Goal: Use online tool/utility

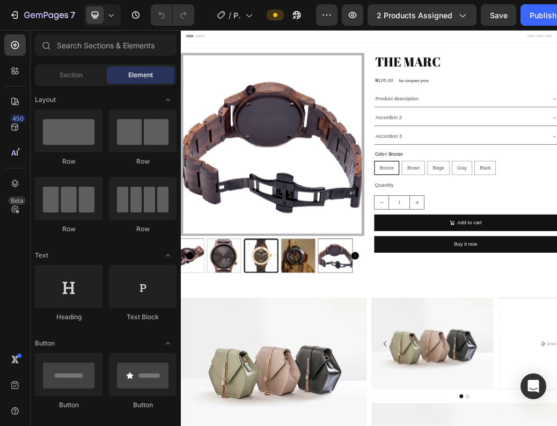
radio input "false"
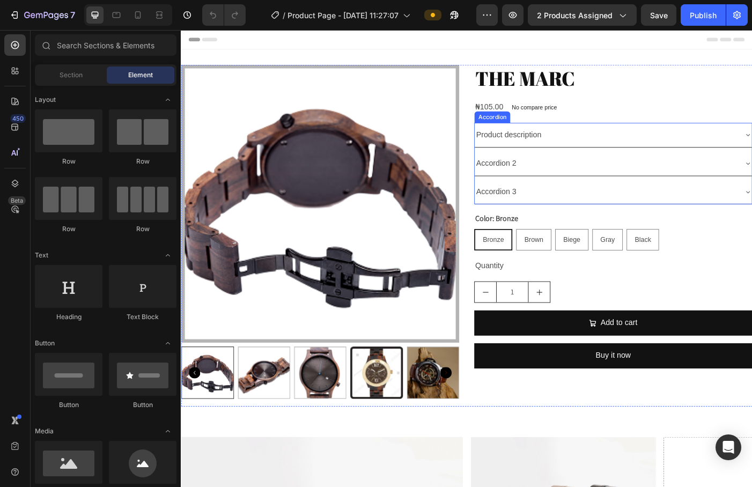
click at [556, 186] on div "Accordion 2" at bounding box center [658, 180] width 295 height 19
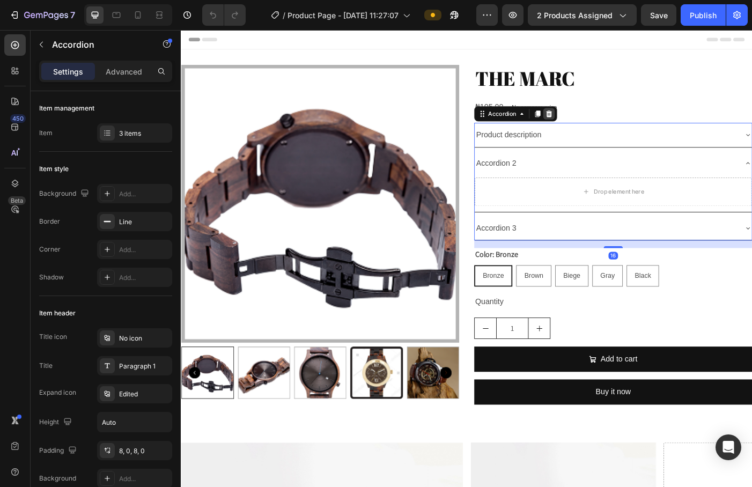
click at [556, 123] on icon at bounding box center [595, 124] width 9 height 9
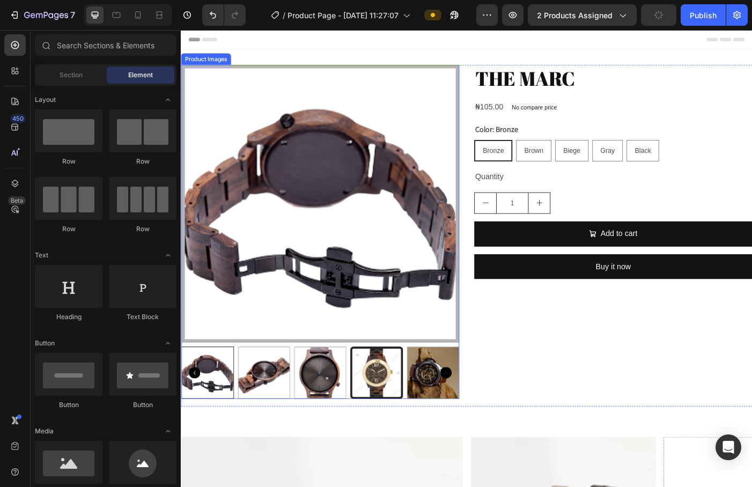
click at [285, 335] on img at bounding box center [337, 225] width 313 height 313
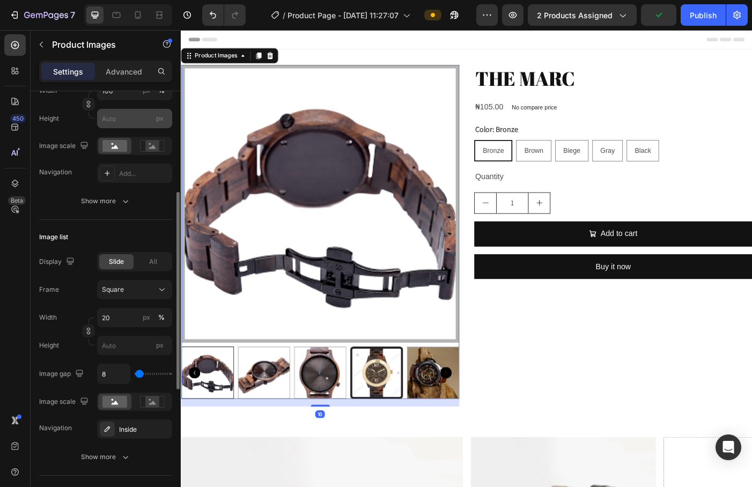
scroll to position [216, 0]
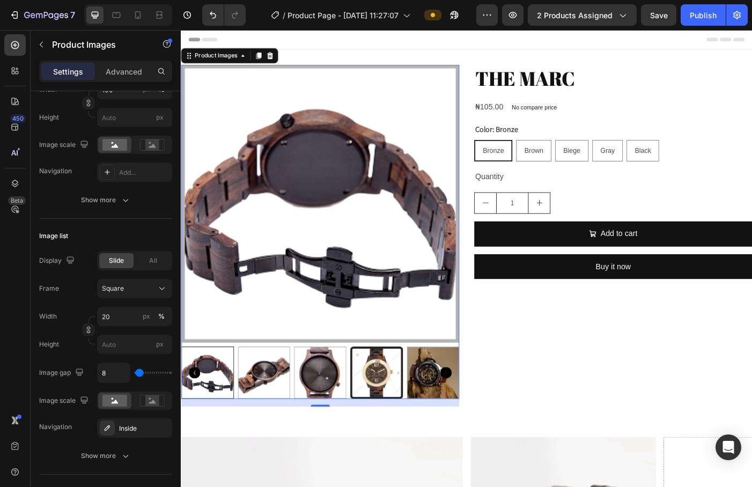
click at [479, 303] on img at bounding box center [337, 225] width 313 height 313
click at [473, 305] on img at bounding box center [337, 225] width 313 height 313
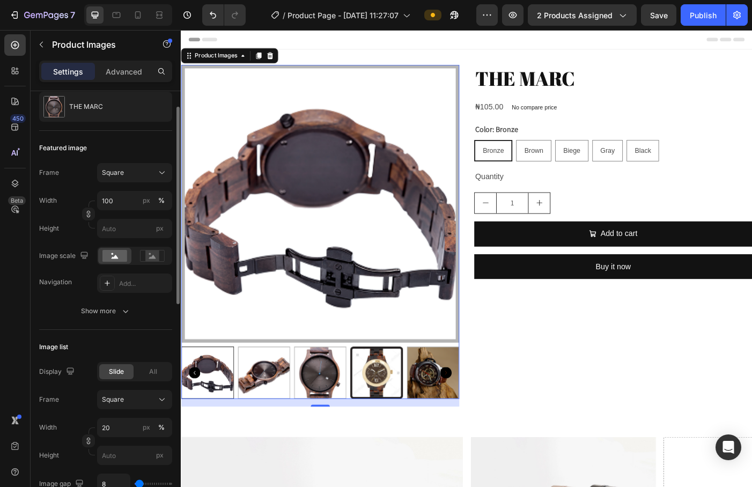
scroll to position [154, 0]
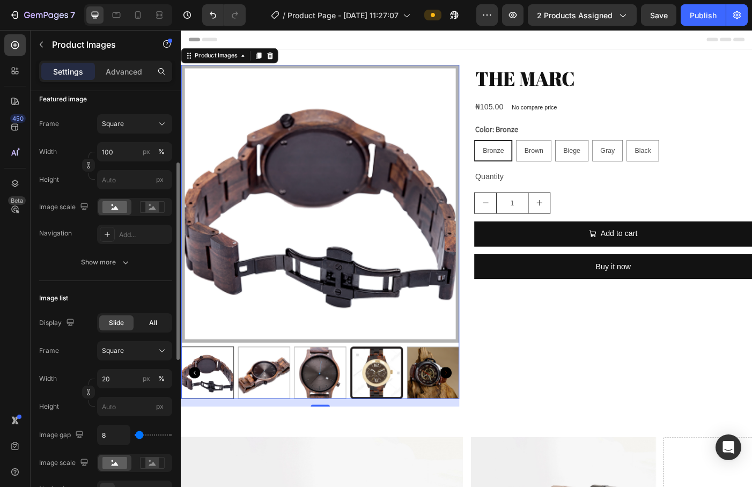
click at [154, 324] on span "All" at bounding box center [153, 323] width 8 height 10
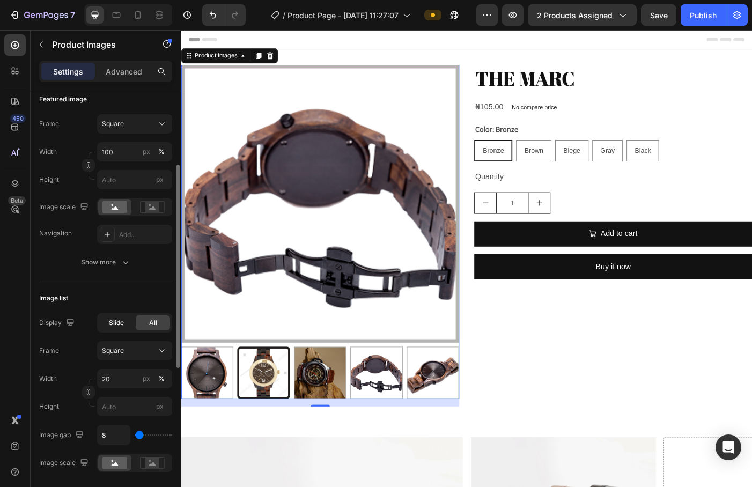
click at [116, 325] on span "Slide" at bounding box center [116, 323] width 15 height 10
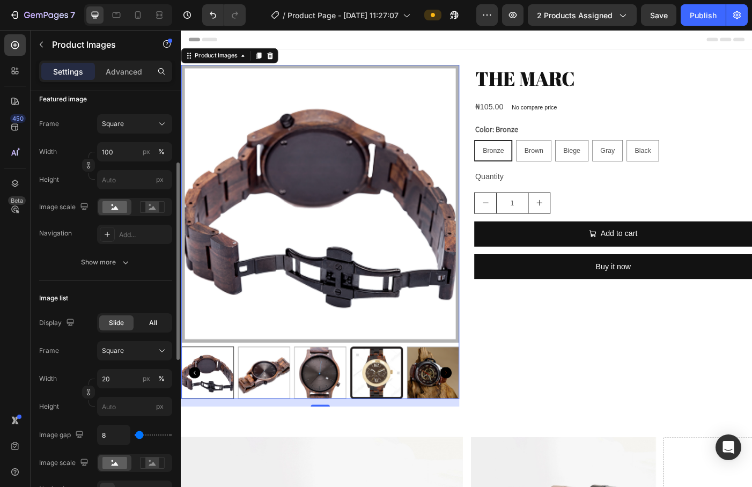
click at [157, 323] on div "All" at bounding box center [153, 322] width 34 height 15
